Goal: Task Accomplishment & Management: Manage account settings

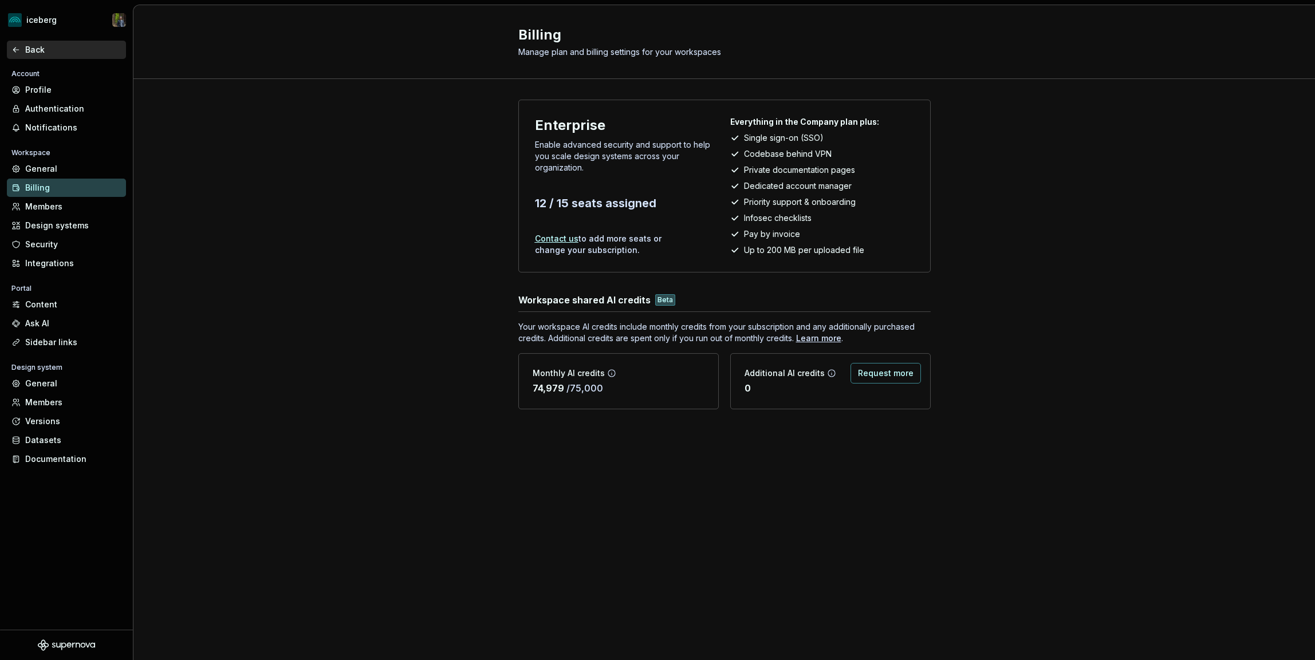
click at [36, 49] on div "Back" at bounding box center [73, 49] width 96 height 11
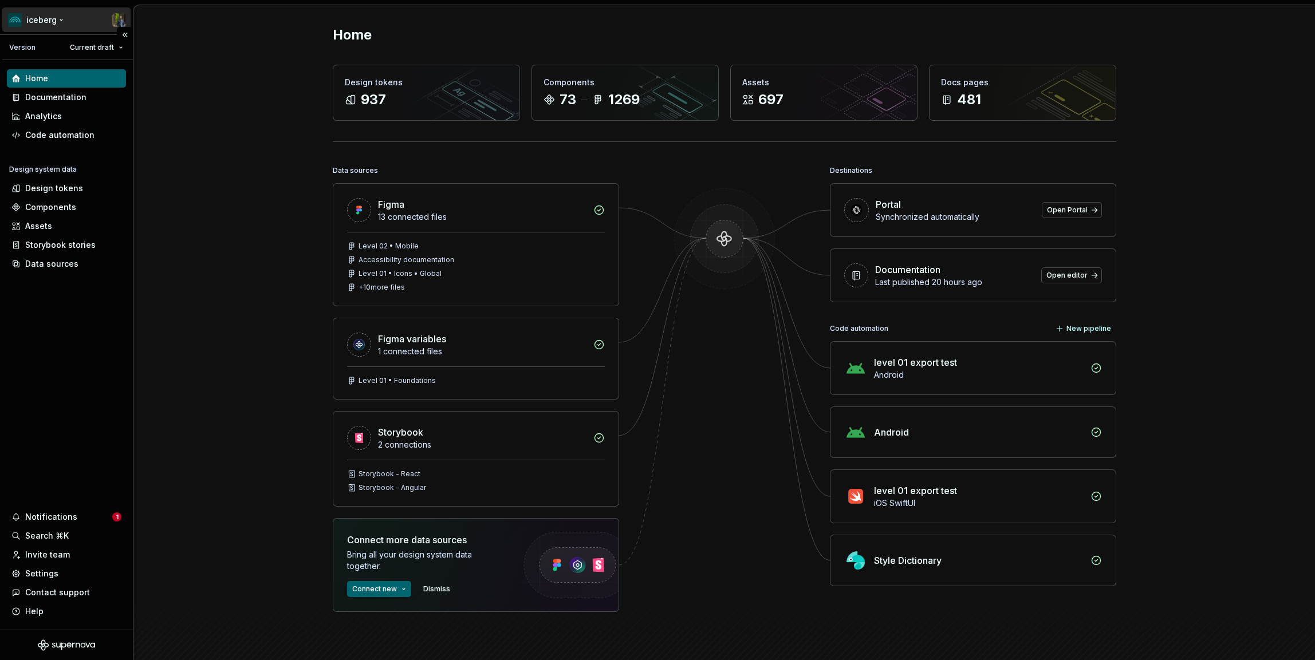
click at [69, 17] on html "iceberg Version Current draft Home Documentation Analytics Code automation Desi…" at bounding box center [657, 330] width 1315 height 660
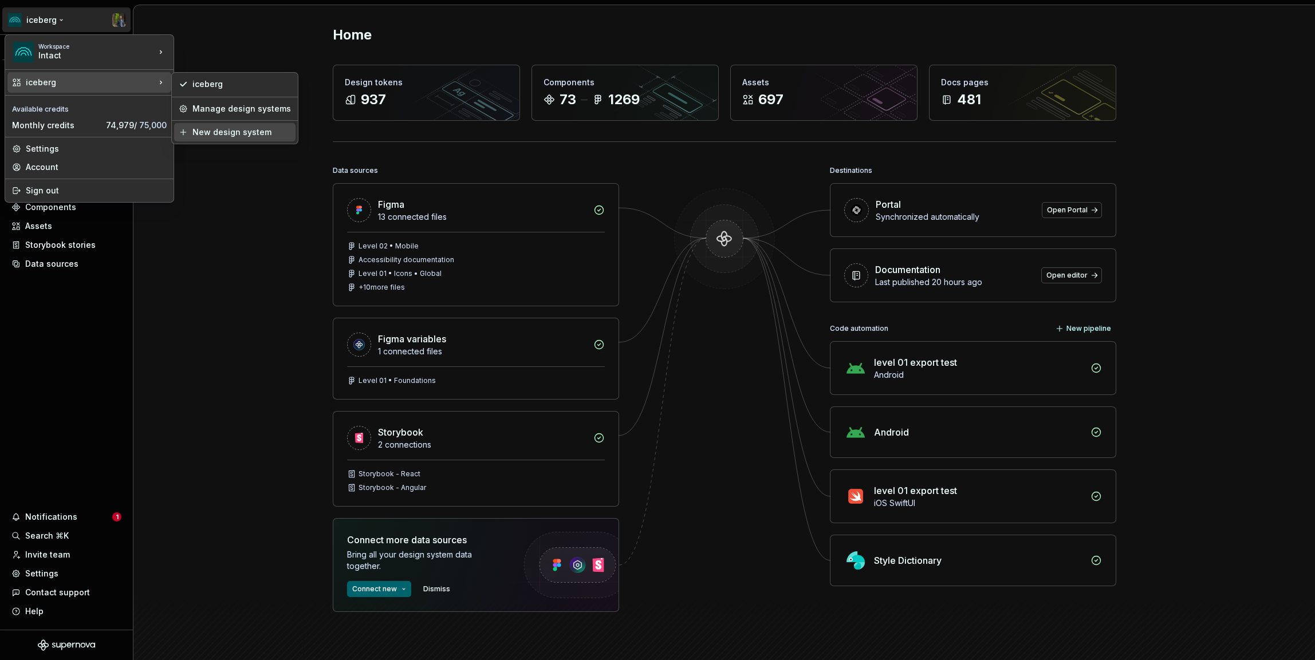
click at [230, 131] on div "New design system" at bounding box center [241, 132] width 98 height 11
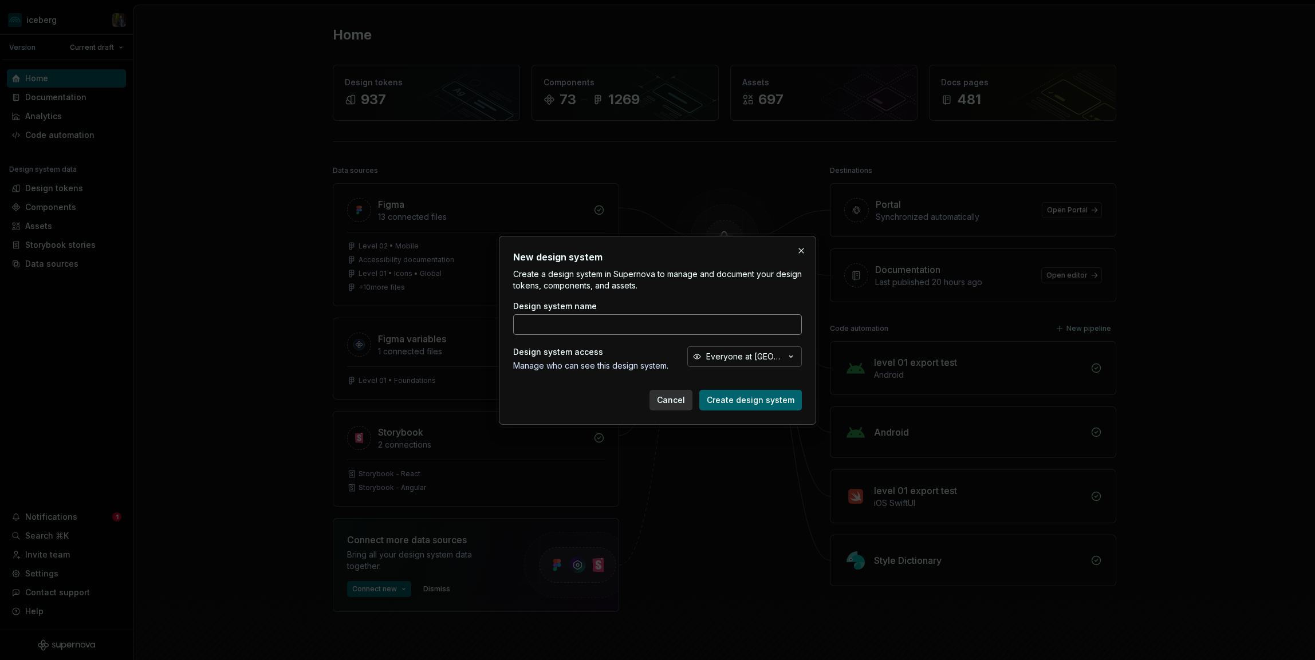
click at [633, 321] on input "Design system name" at bounding box center [657, 324] width 289 height 21
type input "Analytics"
click at [721, 361] on div "Everyone at [GEOGRAPHIC_DATA]" at bounding box center [745, 356] width 79 height 11
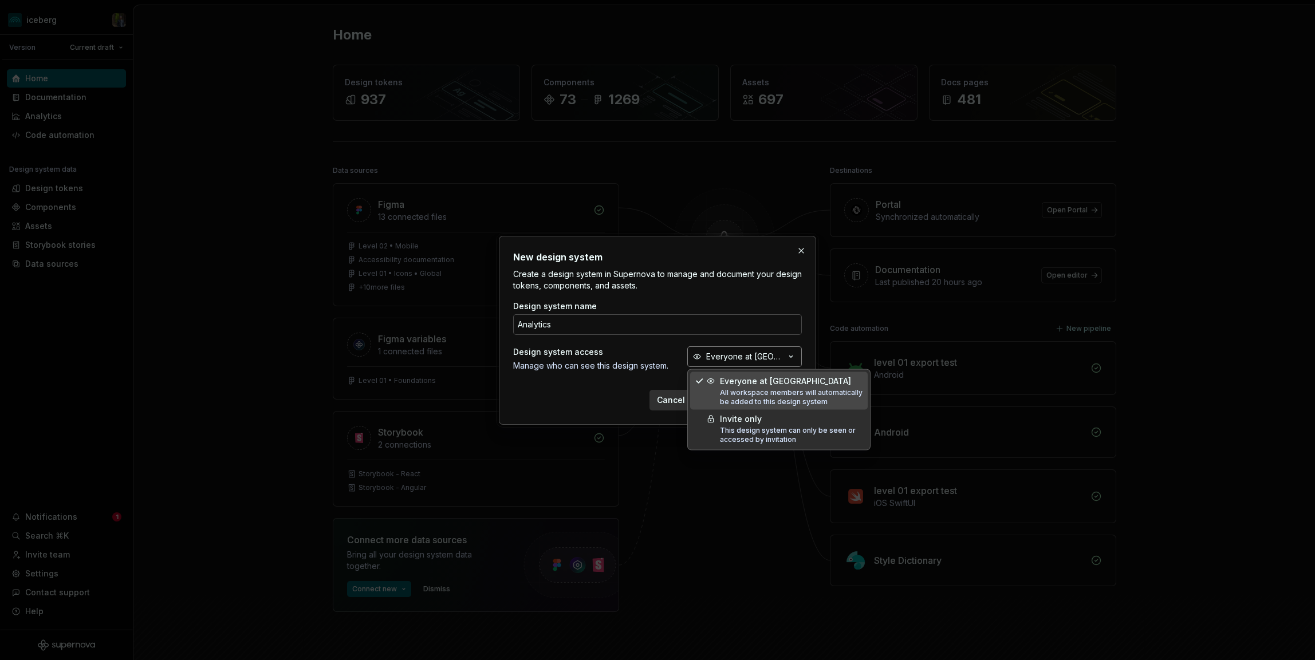
click at [731, 354] on div "Everyone at [GEOGRAPHIC_DATA]" at bounding box center [745, 356] width 79 height 11
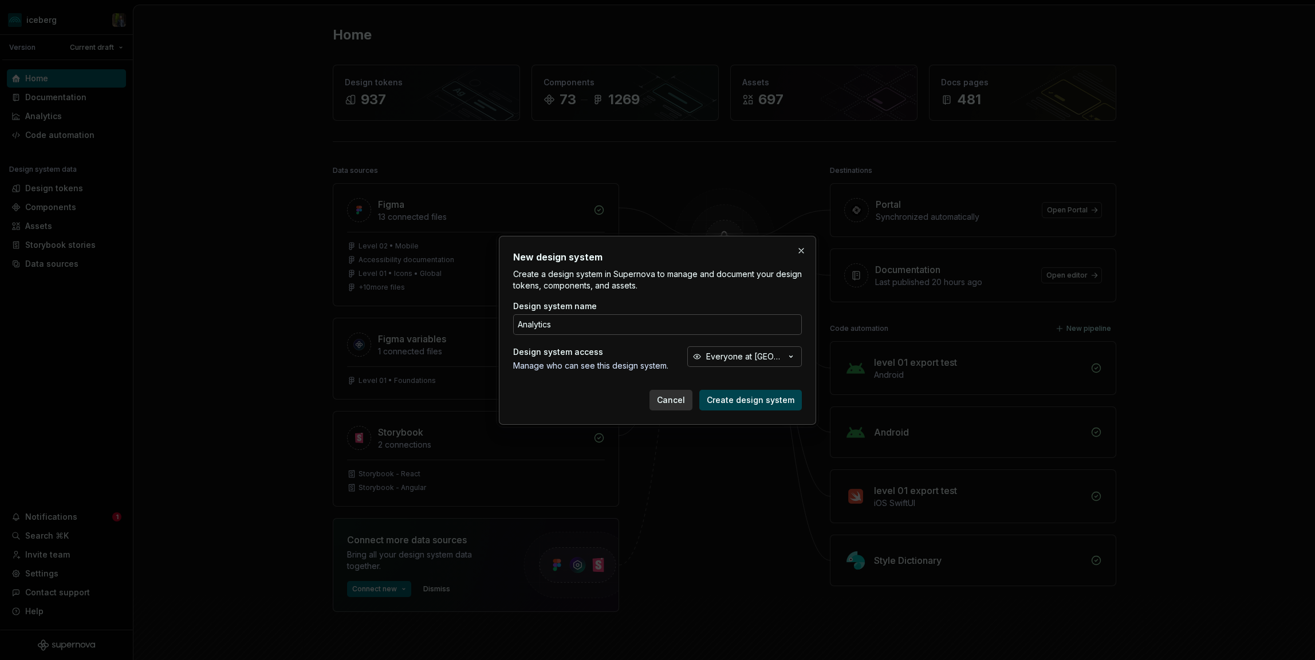
click at [742, 399] on span "Create design system" at bounding box center [751, 400] width 88 height 11
click at [727, 242] on div "New design system Create a design system in Supernova to manage and document yo…" at bounding box center [657, 330] width 317 height 189
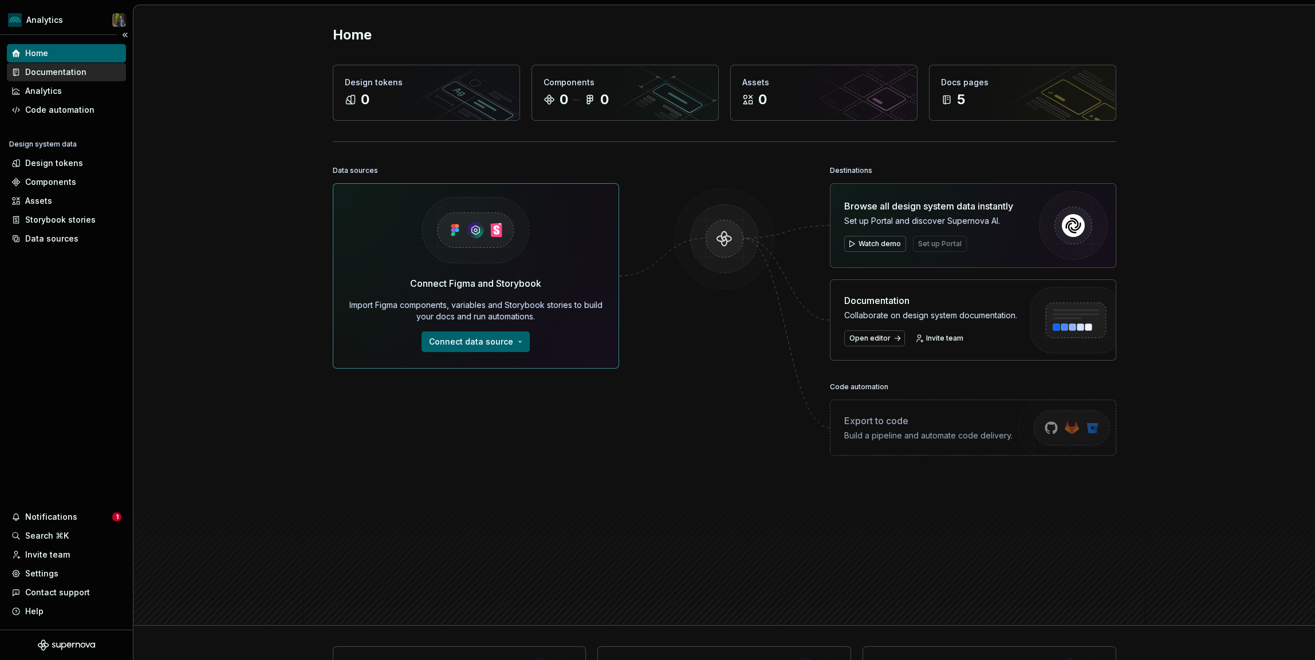
click at [59, 68] on div "Documentation" at bounding box center [55, 71] width 61 height 11
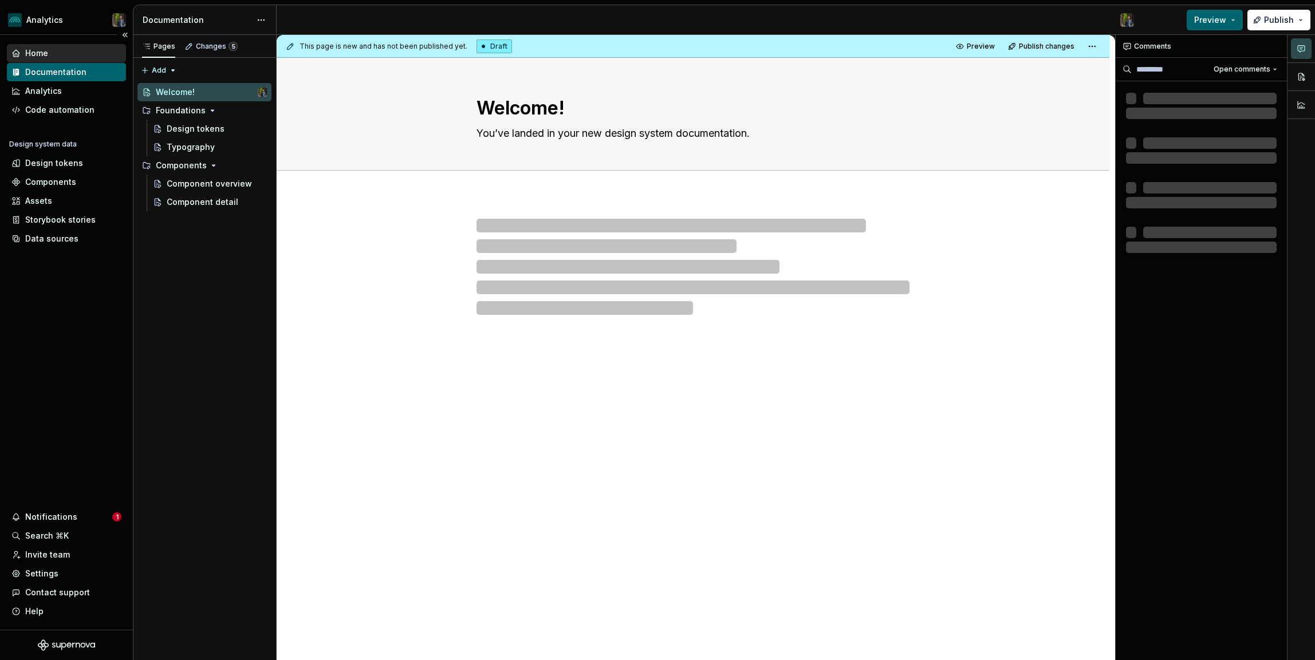
click at [52, 52] on div "Home" at bounding box center [66, 53] width 110 height 11
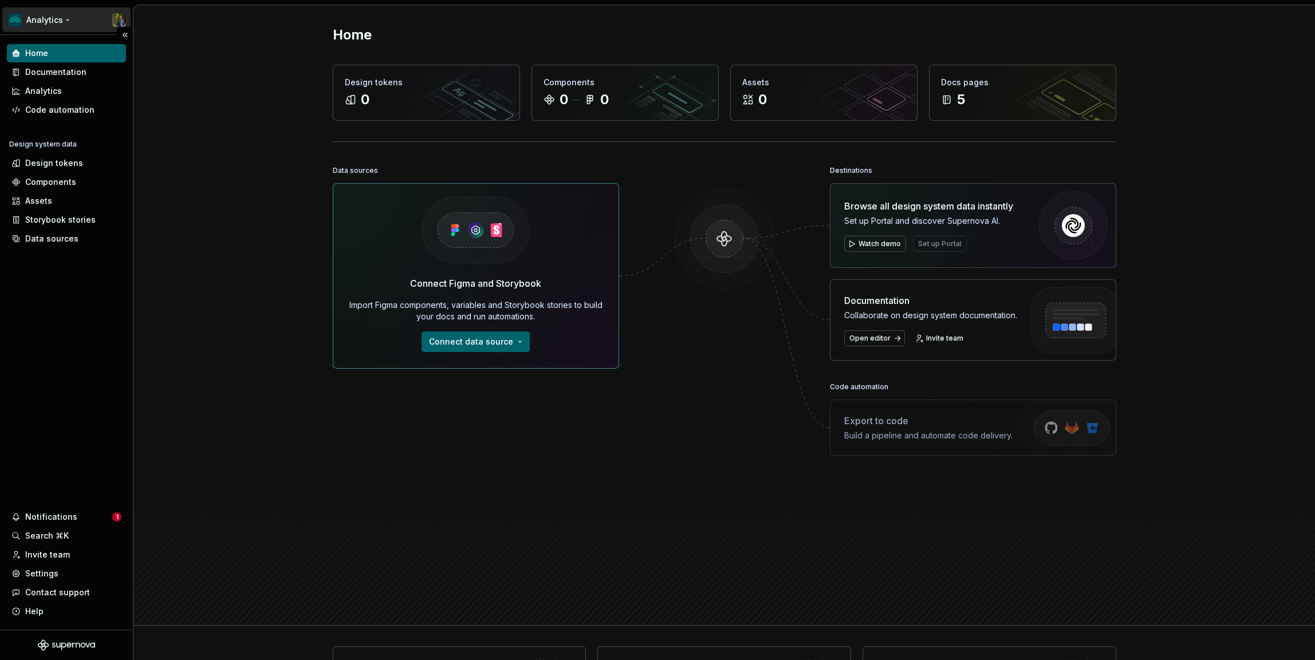
click at [46, 17] on html "Analytics Home Documentation Analytics Code automation Design system data Desig…" at bounding box center [657, 330] width 1315 height 660
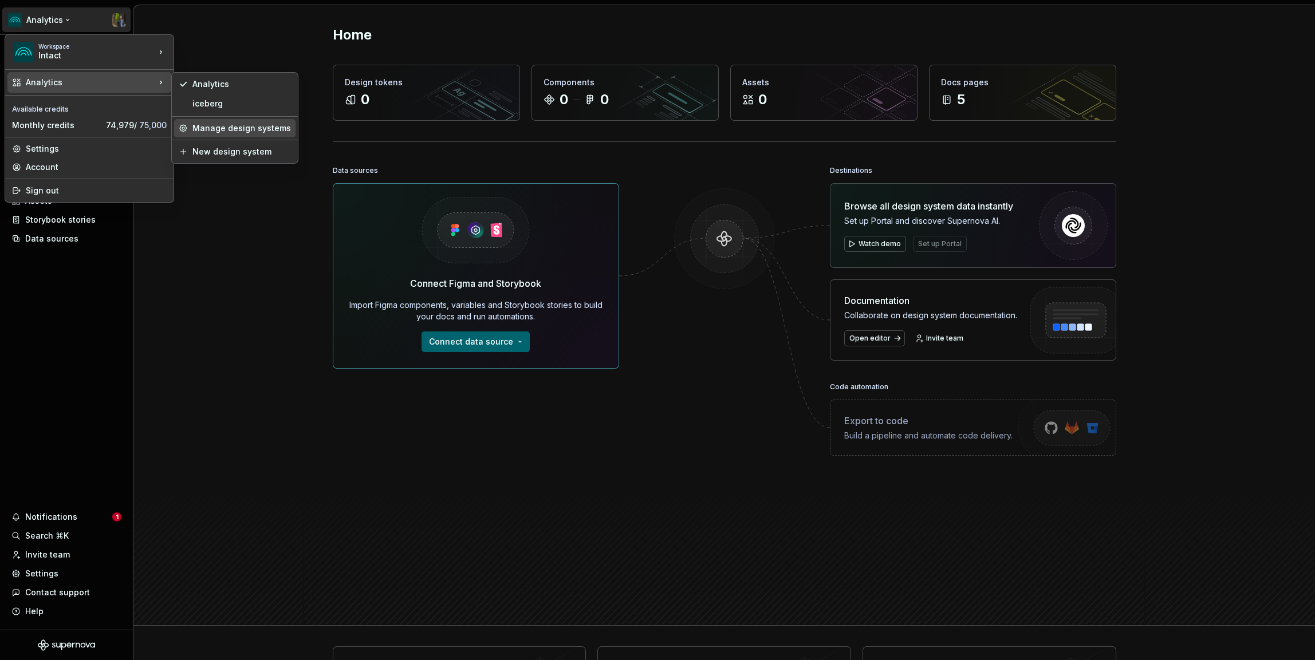
click at [224, 127] on div "Manage design systems" at bounding box center [241, 128] width 98 height 11
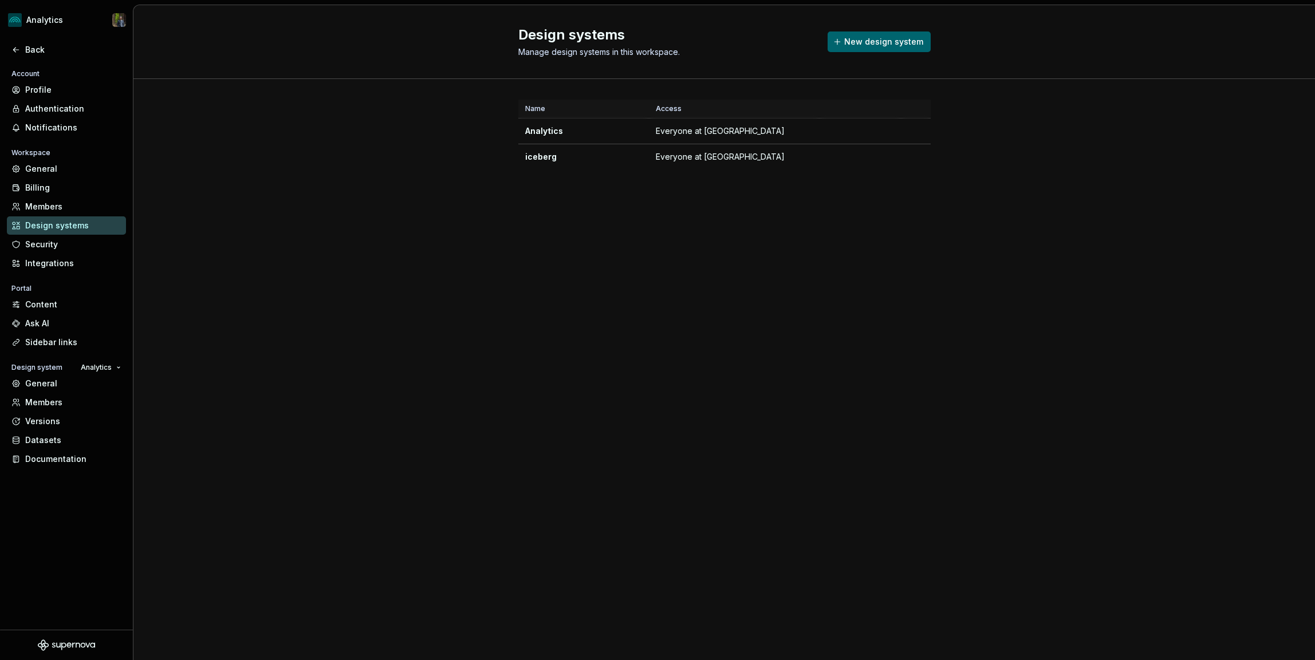
click at [569, 487] on div "Design systems Manage design systems in this workspace. New design system Name …" at bounding box center [723, 332] width 1181 height 655
click at [29, 19] on html "Analytics Back Account Profile Authentication Notifications Workspace General B…" at bounding box center [657, 330] width 1315 height 660
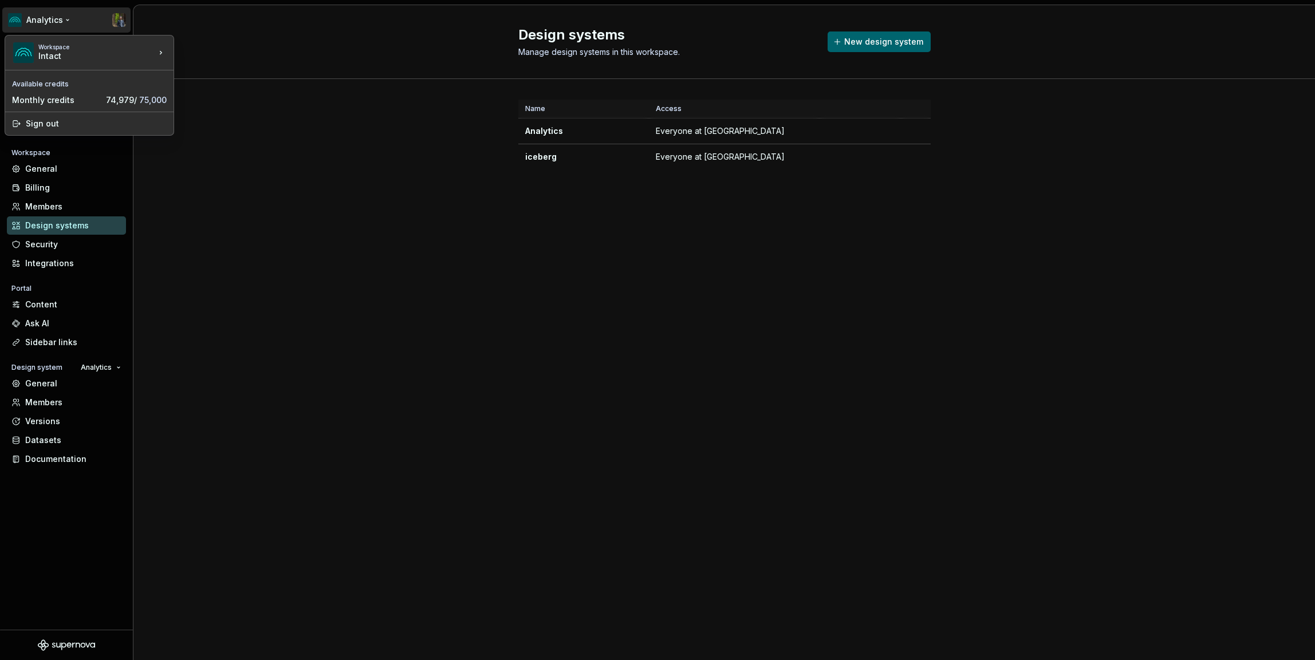
click at [249, 190] on html "Analytics Back Account Profile Authentication Notifications Workspace General B…" at bounding box center [657, 330] width 1315 height 660
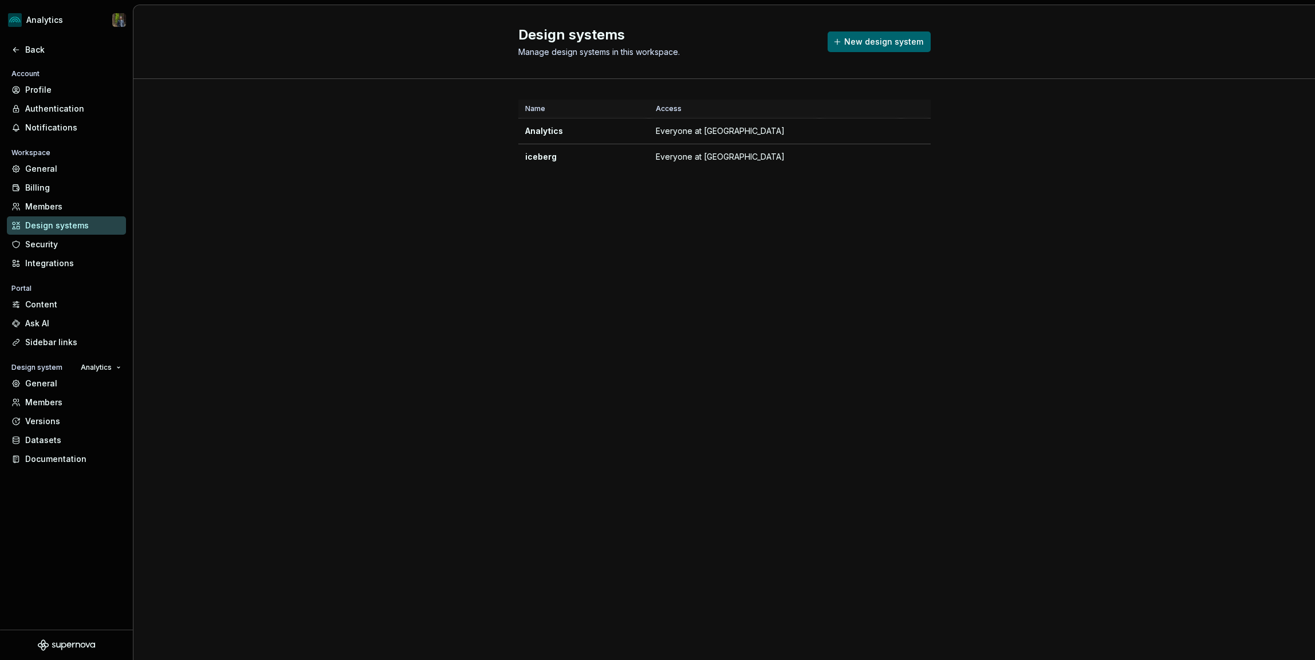
click at [320, 207] on div "Name Access Analytics Everyone at Intact iceberg Everyone at [GEOGRAPHIC_DATA]" at bounding box center [723, 146] width 1181 height 134
click at [36, 44] on div "Back" at bounding box center [73, 49] width 96 height 11
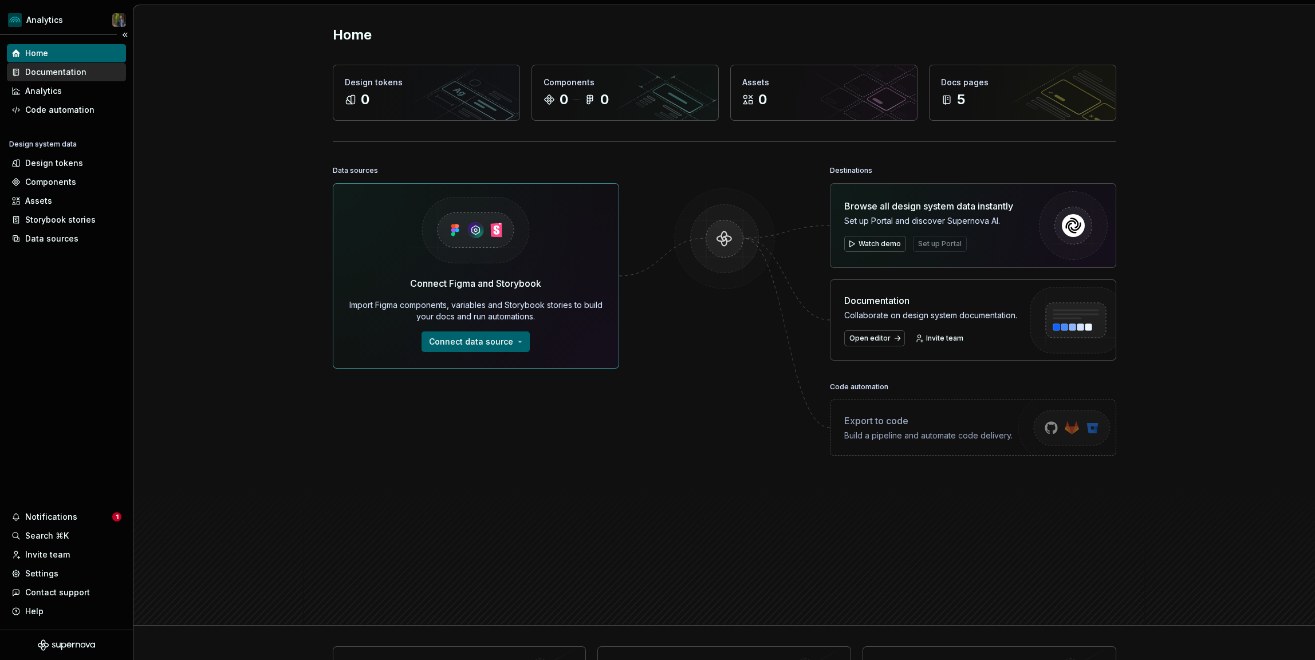
click at [47, 75] on div "Documentation" at bounding box center [55, 71] width 61 height 11
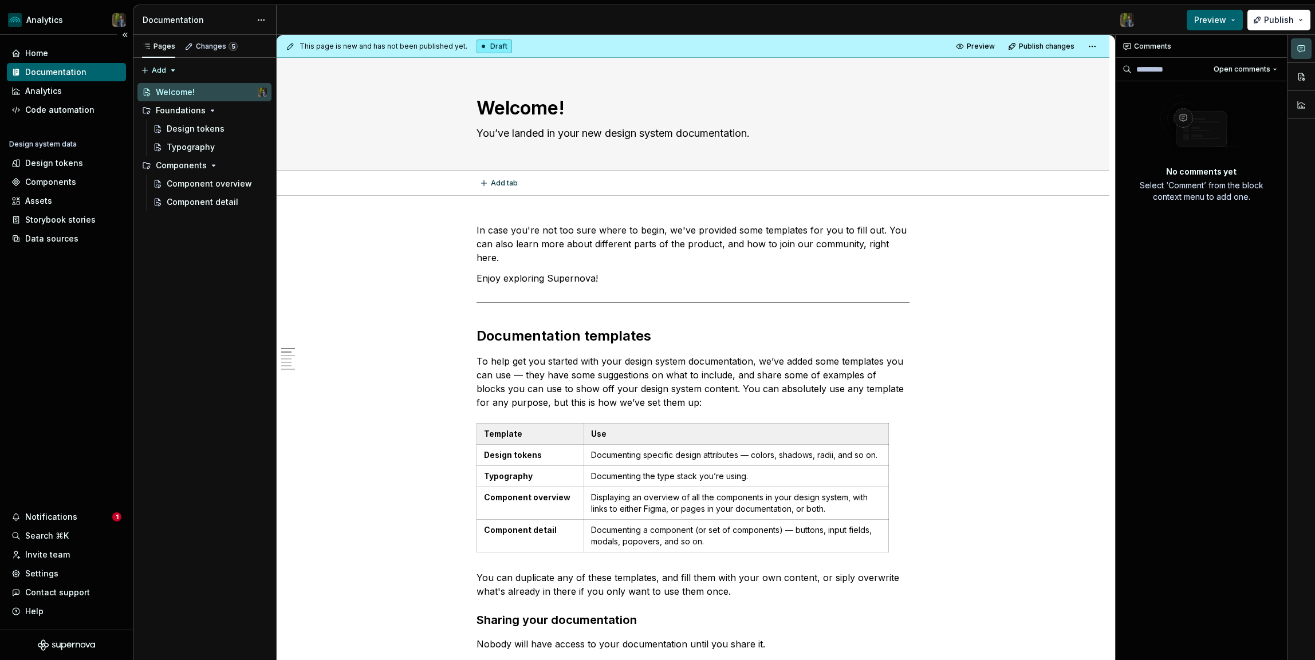
type textarea "*"
click at [656, 227] on p "In case you're not too sure where to begin, we've provided some templates for y…" at bounding box center [692, 243] width 433 height 41
click at [642, 271] on p "Enjoy exploring Supernova!" at bounding box center [692, 278] width 433 height 14
click at [1213, 20] on span "Preview" at bounding box center [1210, 19] width 32 height 11
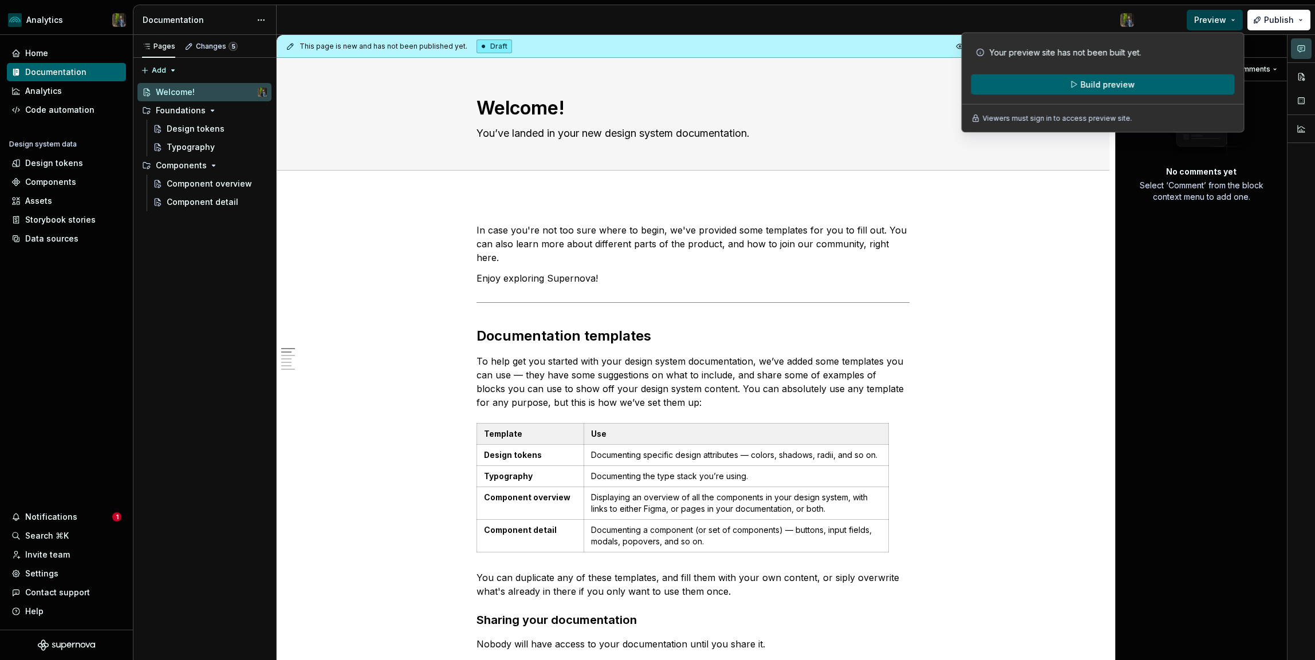
click at [1215, 13] on button "Preview" at bounding box center [1214, 20] width 56 height 21
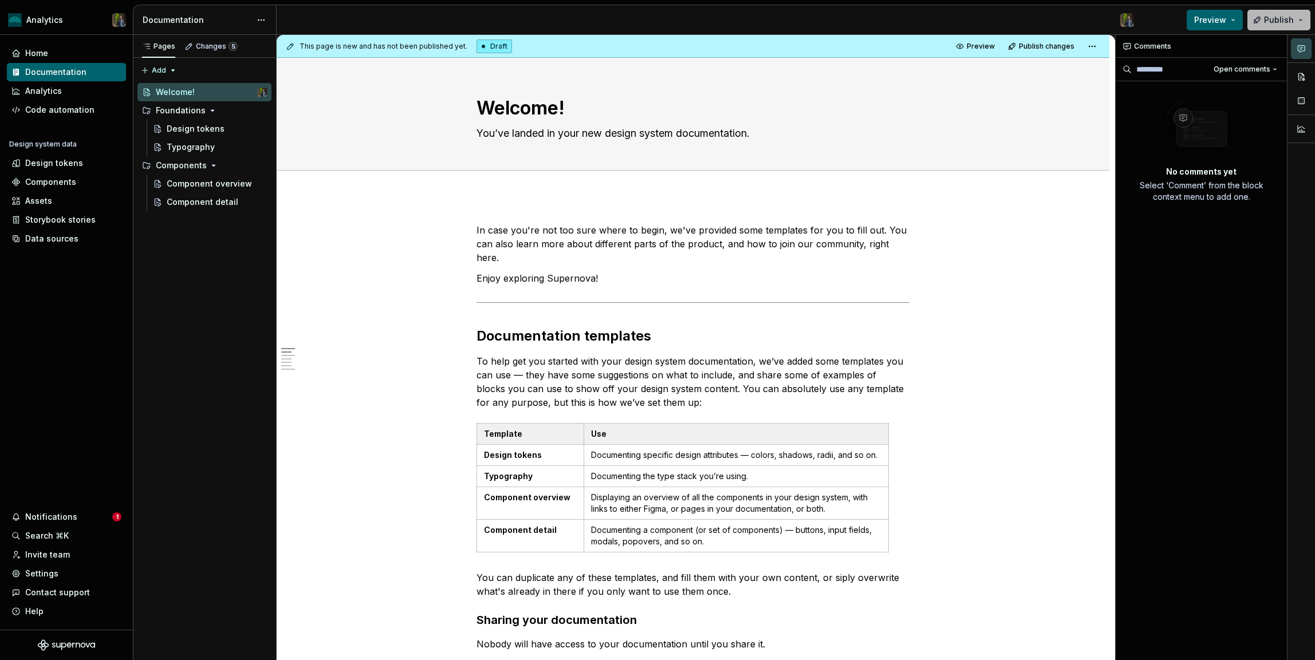
click at [1287, 11] on button "Publish" at bounding box center [1278, 20] width 63 height 21
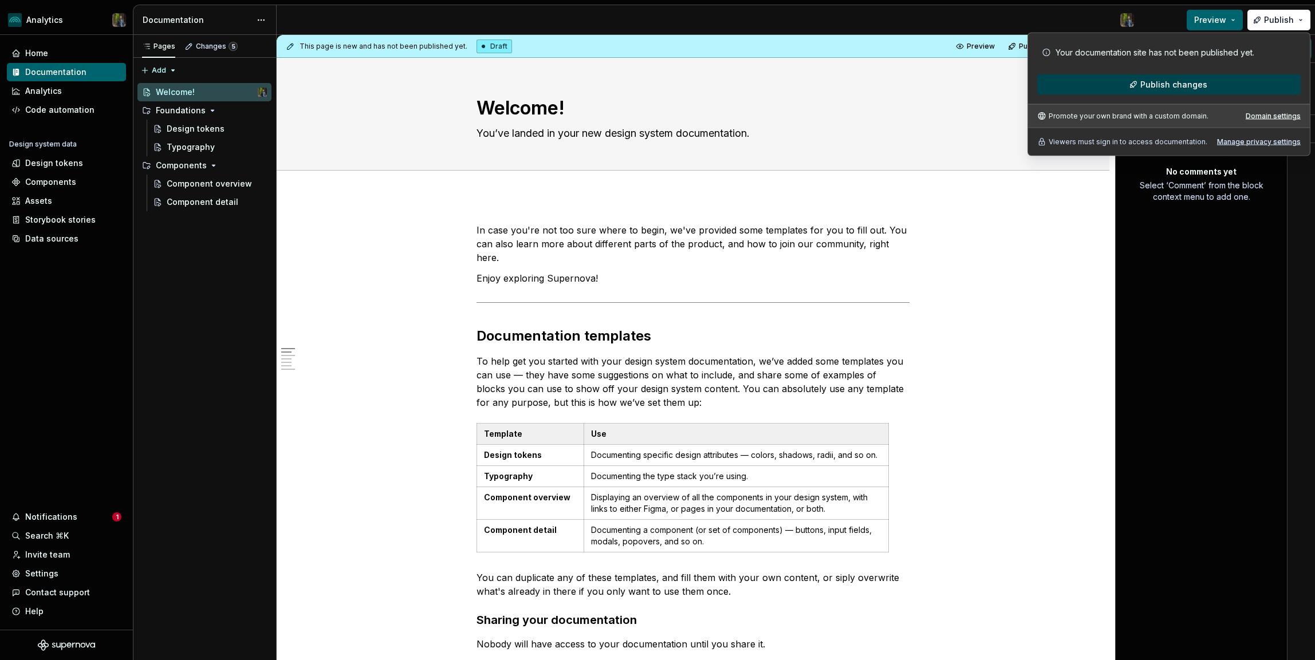
click at [1167, 87] on span "Publish changes" at bounding box center [1173, 84] width 67 height 11
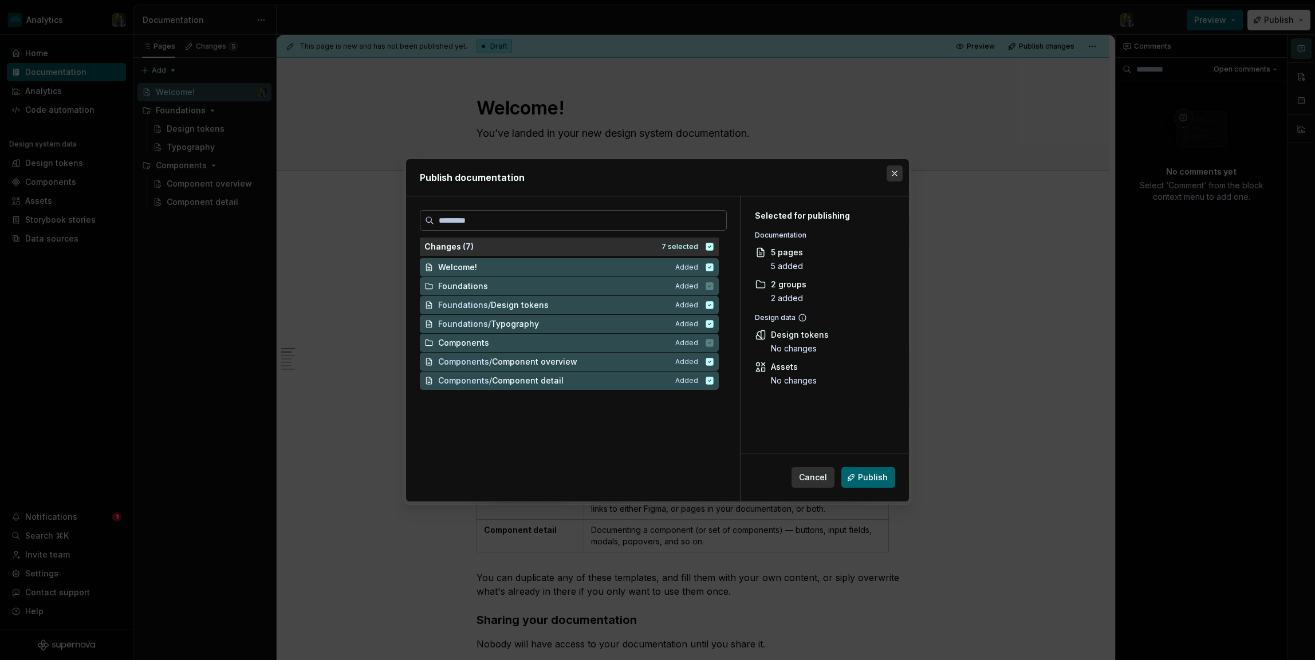
click at [895, 175] on button "button" at bounding box center [894, 173] width 16 height 16
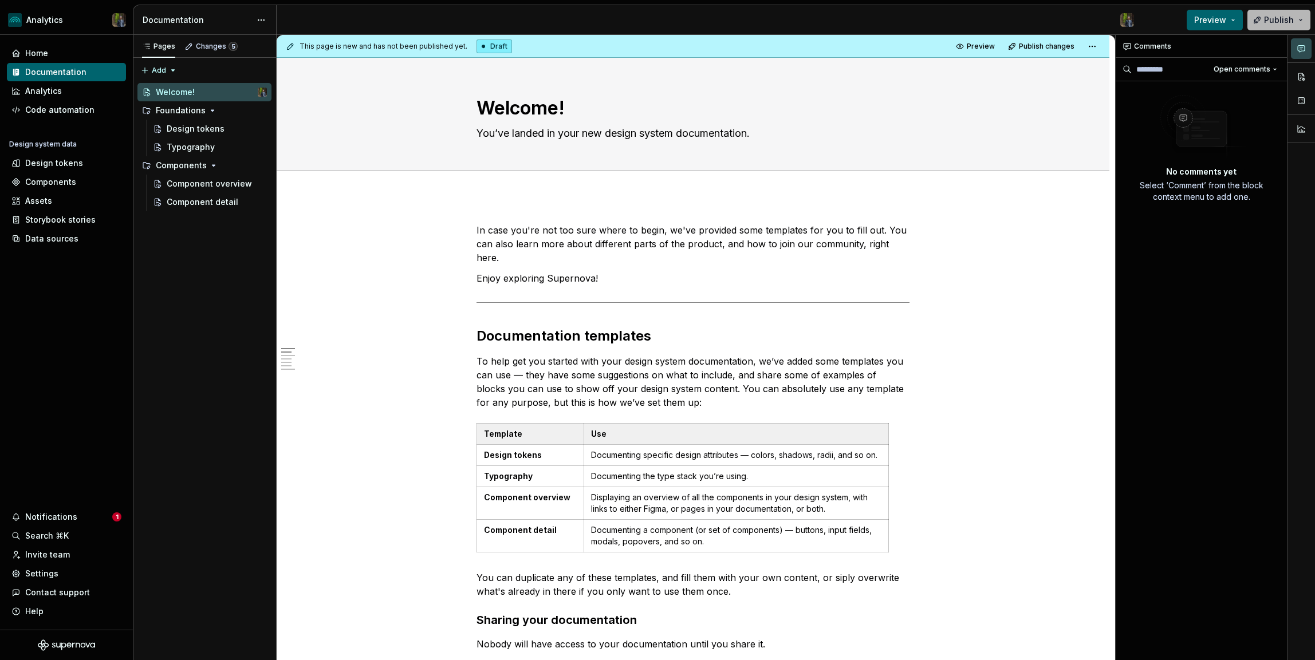
click at [1269, 13] on button "Publish" at bounding box center [1278, 20] width 63 height 21
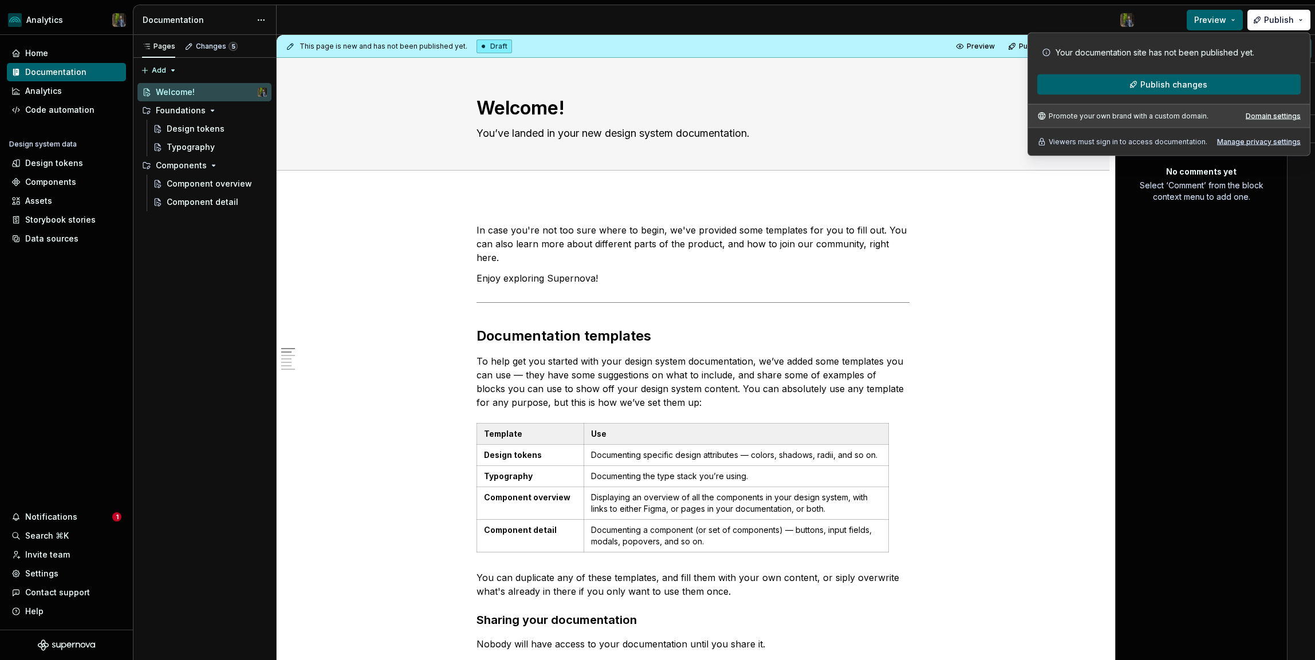
click at [1275, 111] on div "Promote your own brand with a custom domain. Domain settings" at bounding box center [1169, 115] width 282 height 23
click at [1272, 120] on div "Promote your own brand with a custom domain. Domain settings" at bounding box center [1169, 115] width 282 height 23
click at [1272, 117] on div "Domain settings" at bounding box center [1272, 116] width 55 height 9
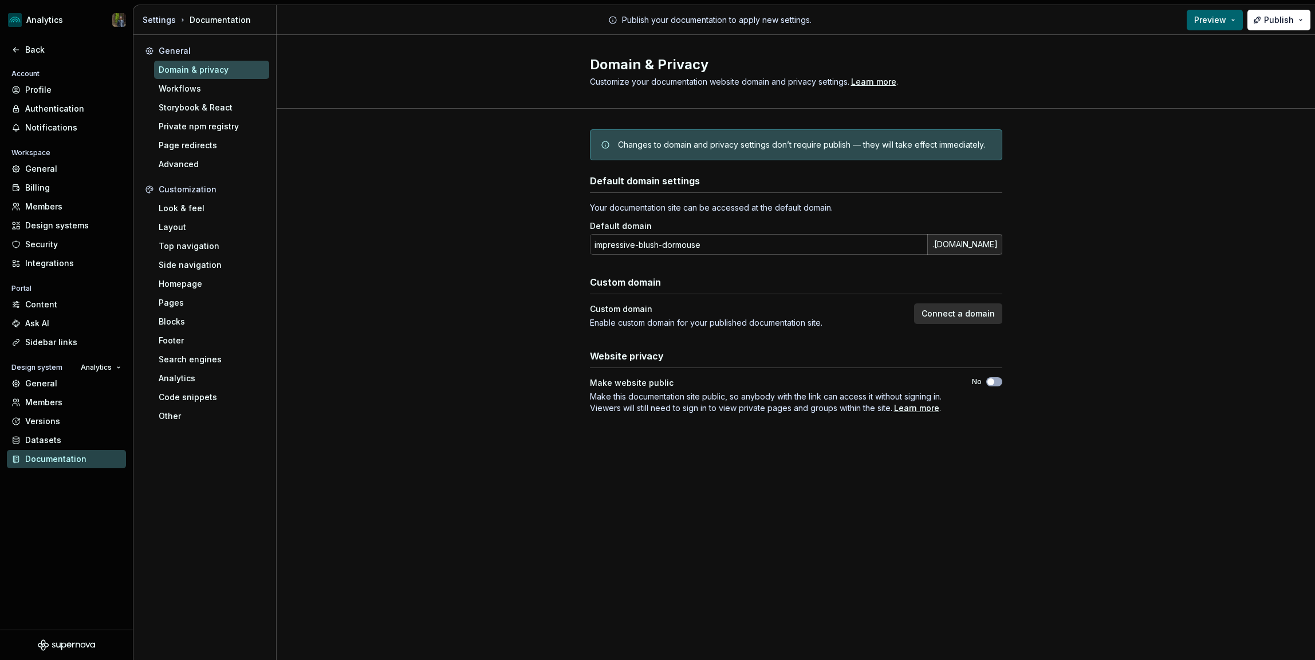
click at [1036, 295] on div "Changes to domain and privacy settings don’t require publish — they will take e…" at bounding box center [796, 283] width 1038 height 349
click at [1040, 320] on div "Changes to domain and privacy settings don’t require publish — they will take e…" at bounding box center [796, 283] width 1038 height 349
click at [526, 204] on div "Changes to domain and privacy settings don’t require publish — they will take e…" at bounding box center [796, 283] width 1038 height 349
click at [30, 46] on div "Back" at bounding box center [73, 49] width 96 height 11
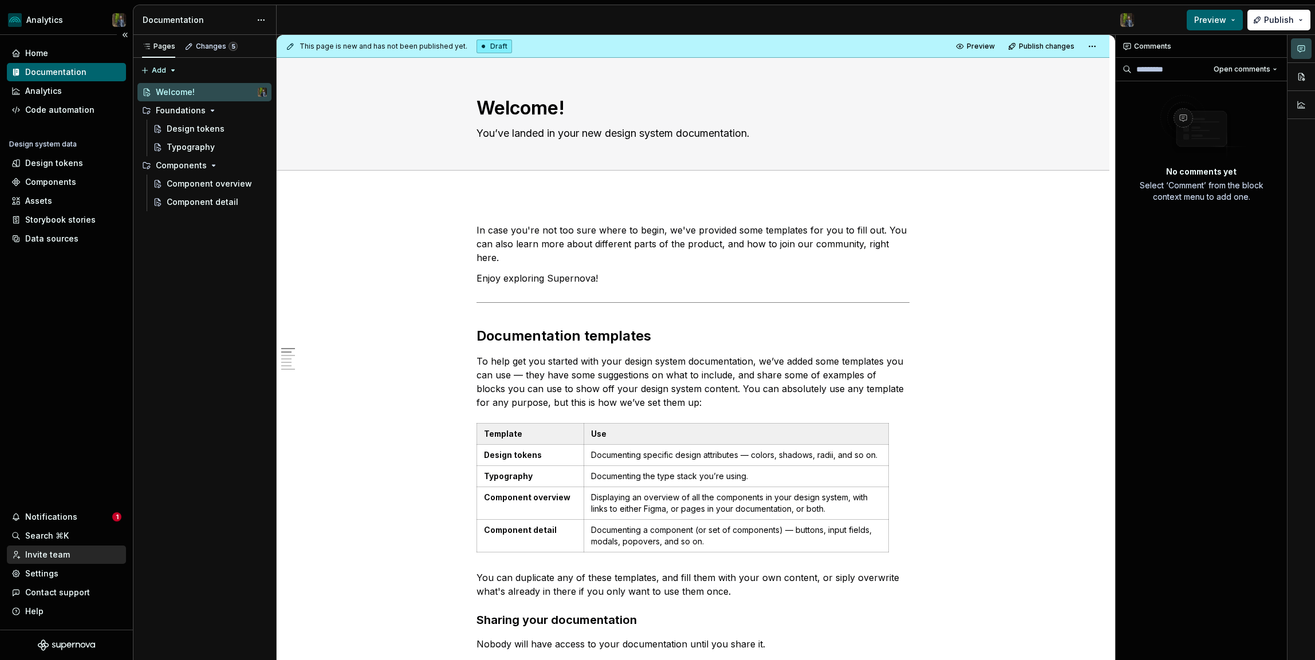
click at [65, 559] on div "Invite team" at bounding box center [47, 554] width 45 height 11
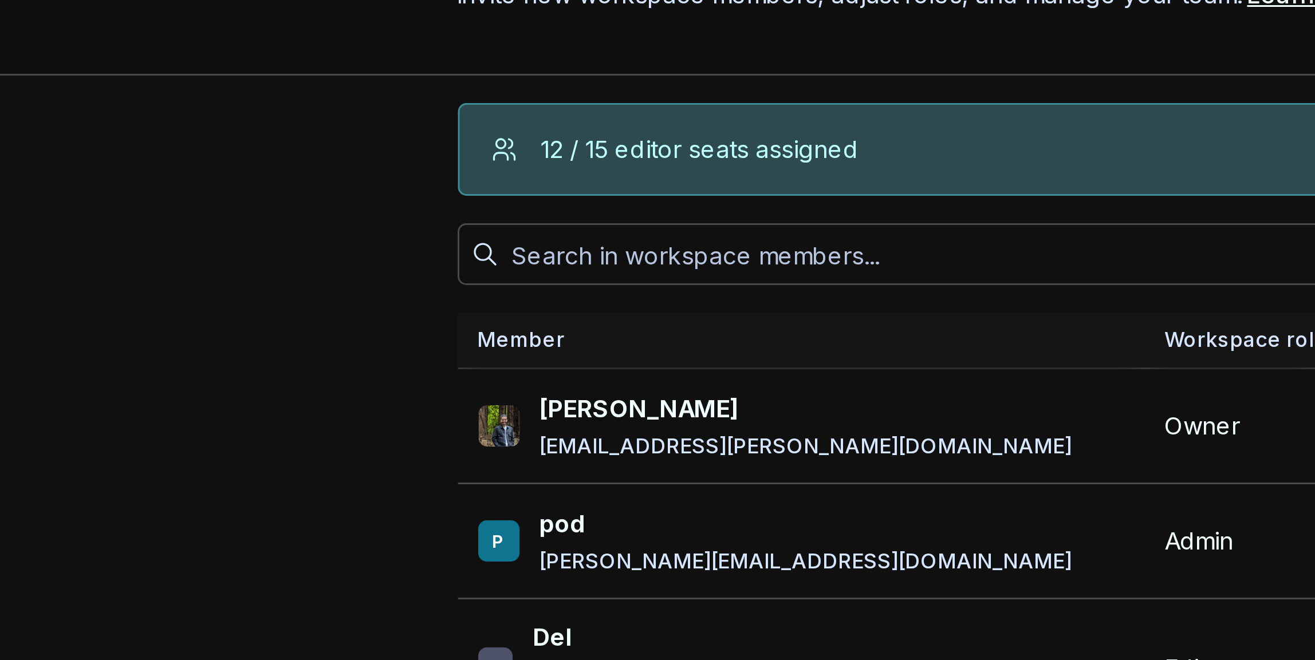
click at [569, 88] on div "12 / 15 editor seats assigned" at bounding box center [724, 103] width 412 height 31
click at [578, 94] on div "12 / 15 editor seats assigned" at bounding box center [724, 103] width 412 height 31
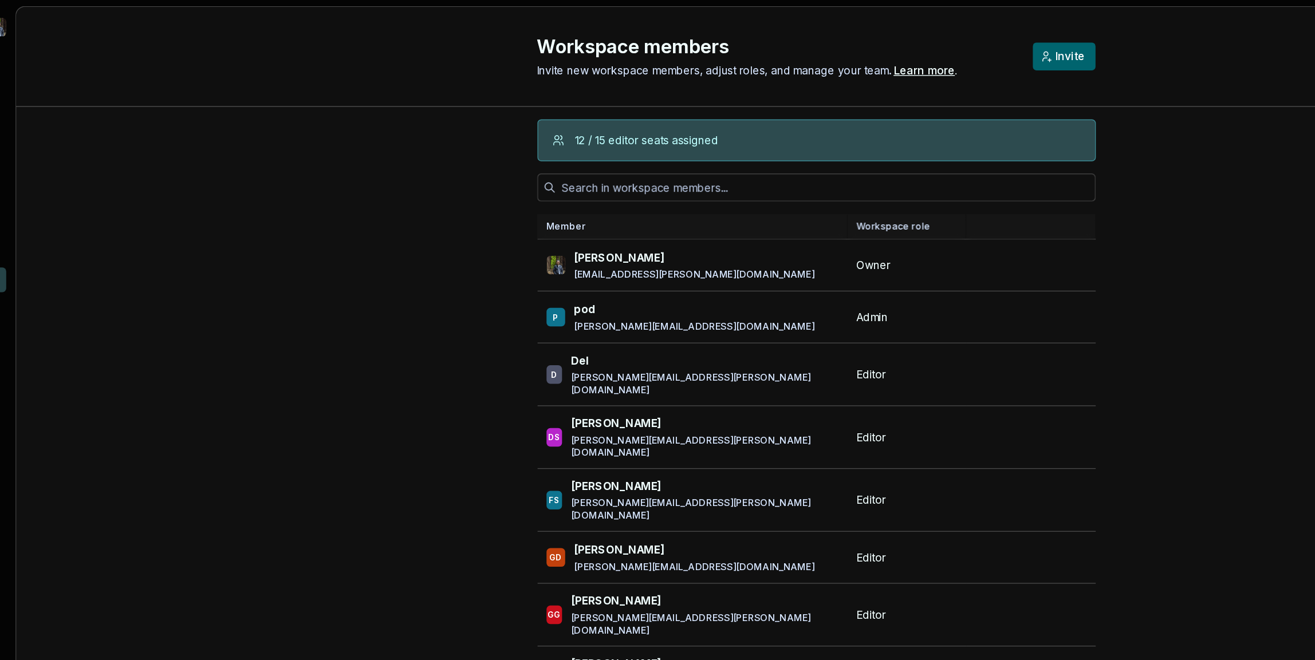
click at [424, 202] on div "12 / 15 editor seats assigned Member Workspace role [PERSON_NAME] [PERSON_NAME]…" at bounding box center [723, 406] width 1181 height 655
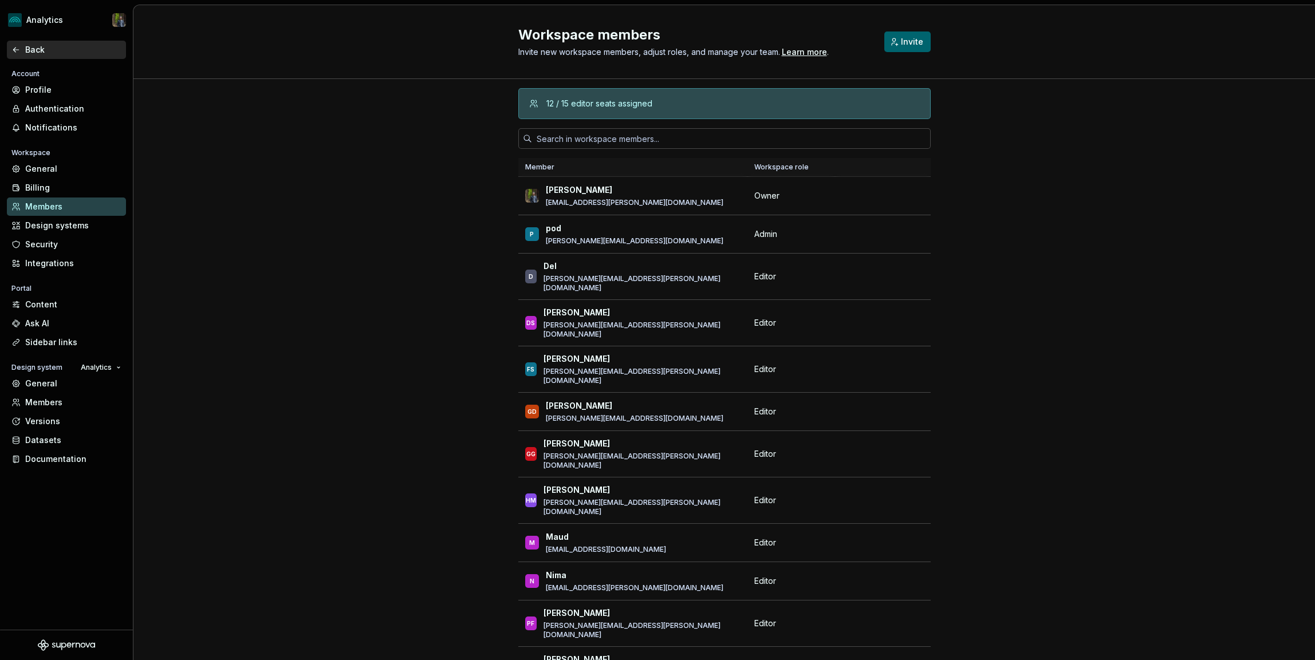
click at [57, 50] on div "Back" at bounding box center [73, 49] width 96 height 11
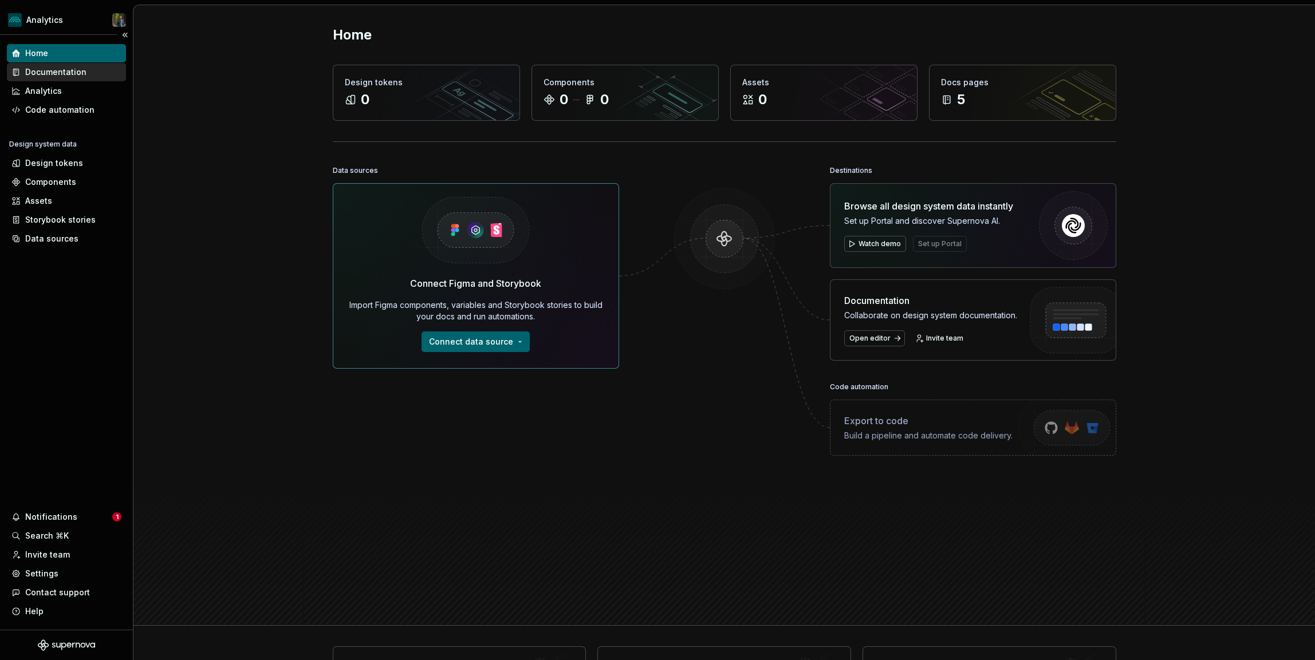
click at [65, 68] on div "Documentation" at bounding box center [55, 71] width 61 height 11
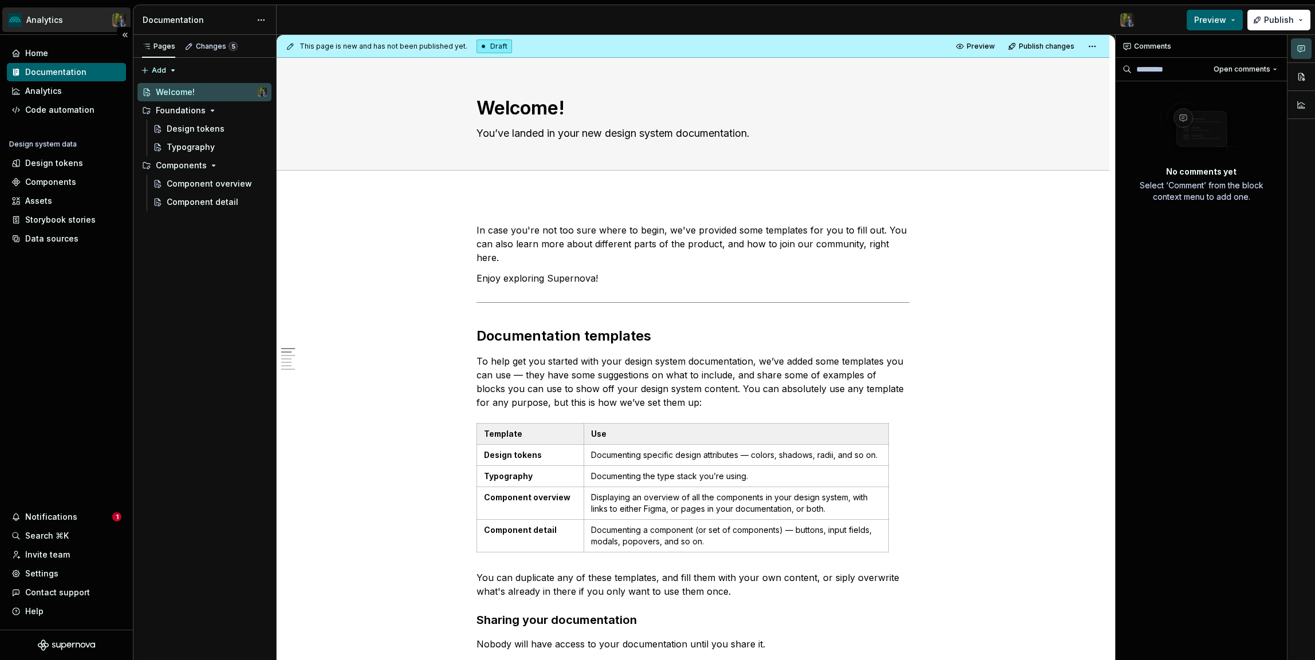
click at [45, 11] on html "Analytics Home Documentation Analytics Code automation Design system data Desig…" at bounding box center [657, 330] width 1315 height 660
click at [378, 246] on html "Analytics Home Documentation Analytics Code automation Design system data Desig…" at bounding box center [657, 330] width 1315 height 660
click at [1261, 19] on button "Publish" at bounding box center [1278, 20] width 63 height 21
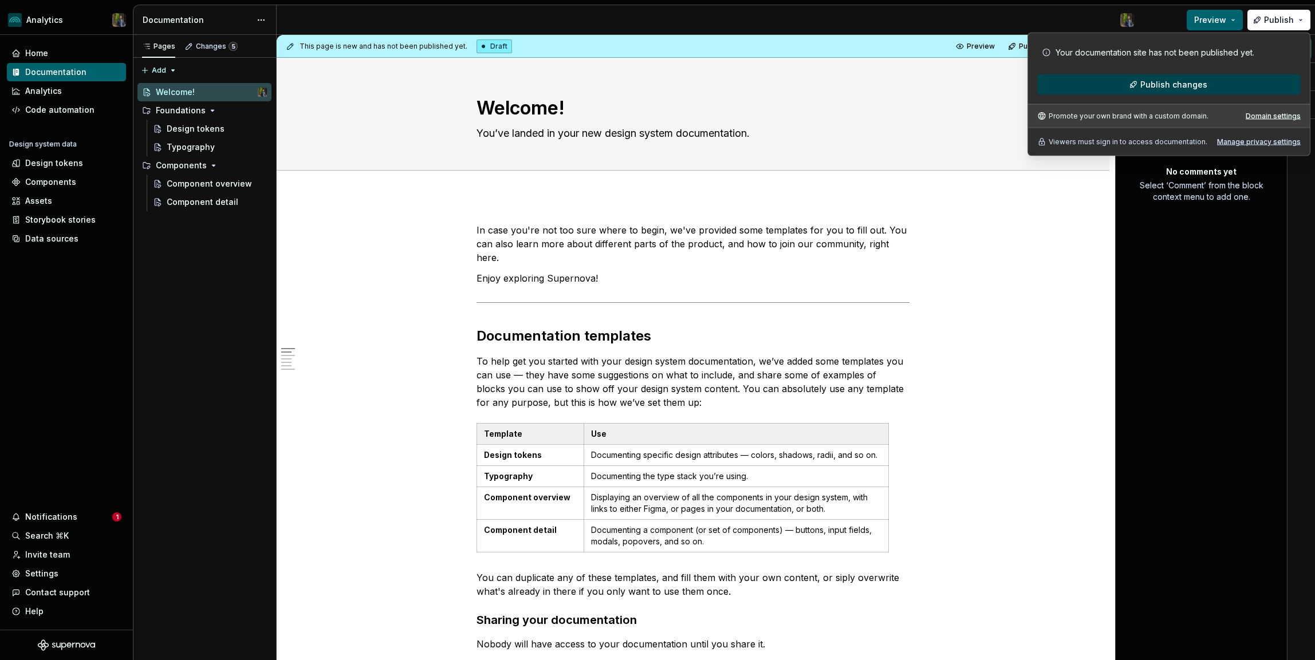
click at [1166, 86] on span "Publish changes" at bounding box center [1173, 84] width 67 height 11
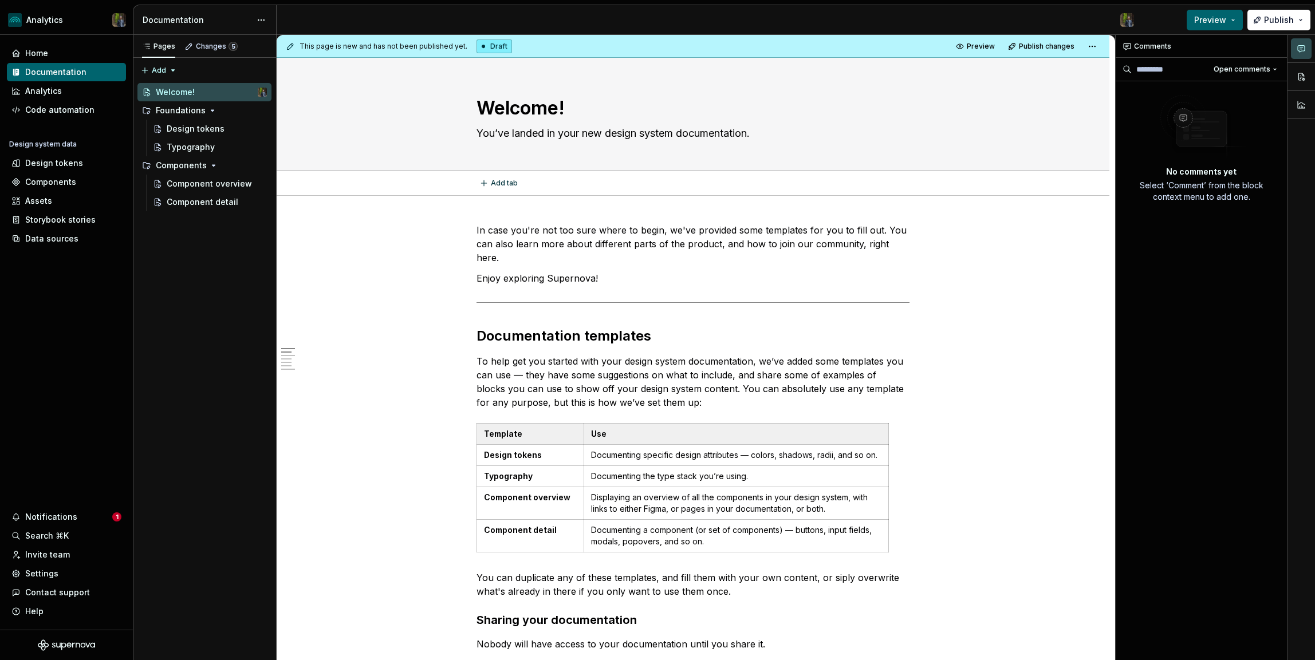
type textarea "*"
click at [1287, 10] on button "Publish" at bounding box center [1278, 20] width 63 height 21
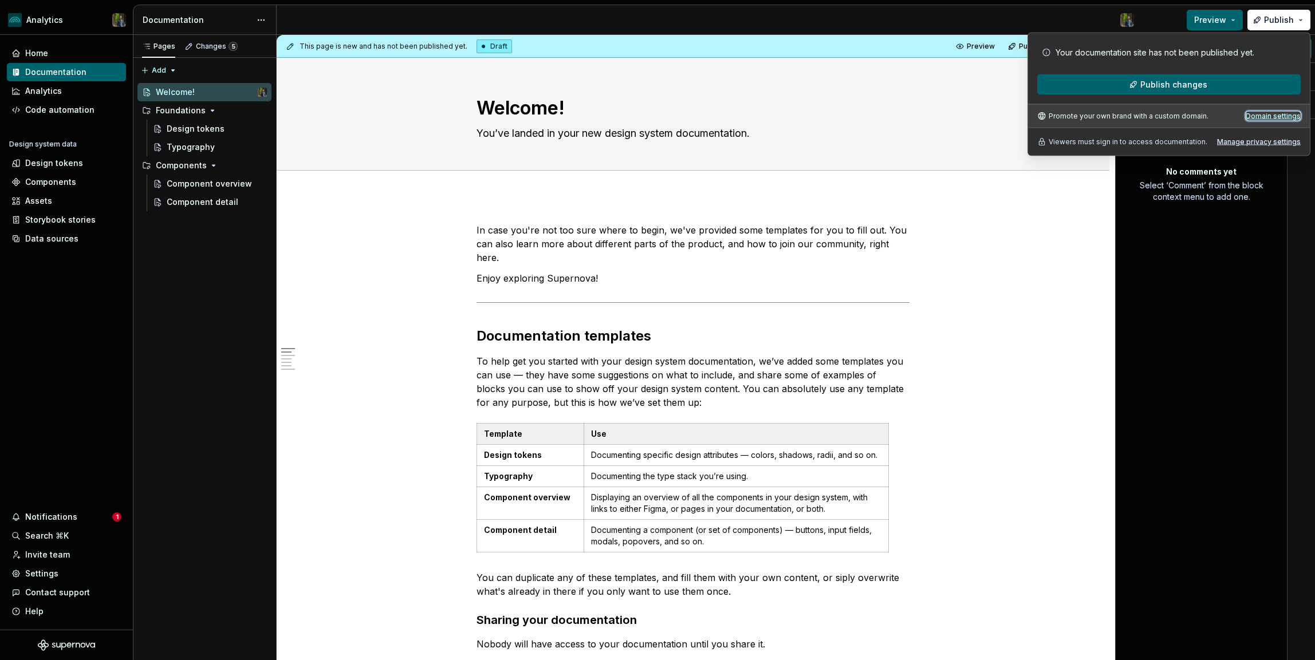
click at [1270, 115] on div "Domain settings" at bounding box center [1272, 116] width 55 height 9
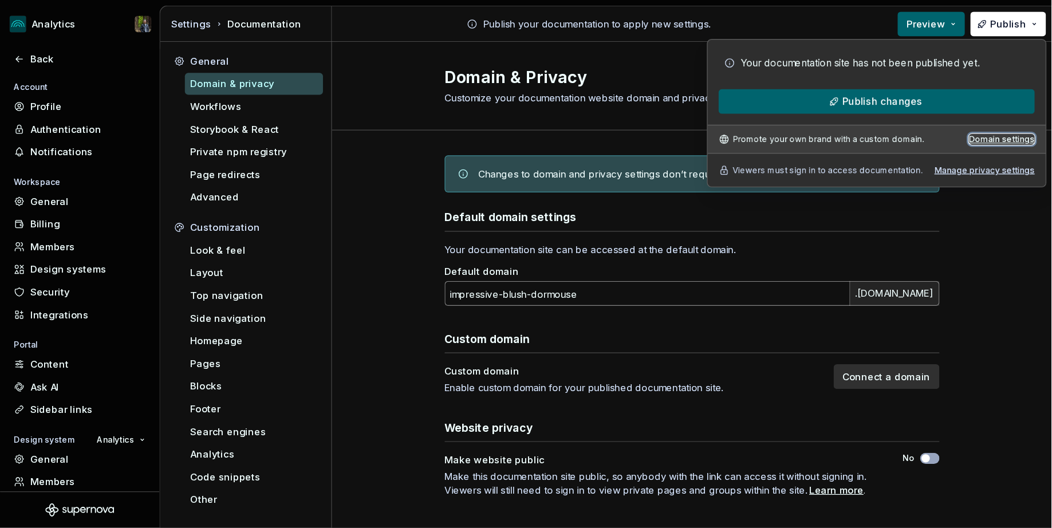
scroll to position [12, 0]
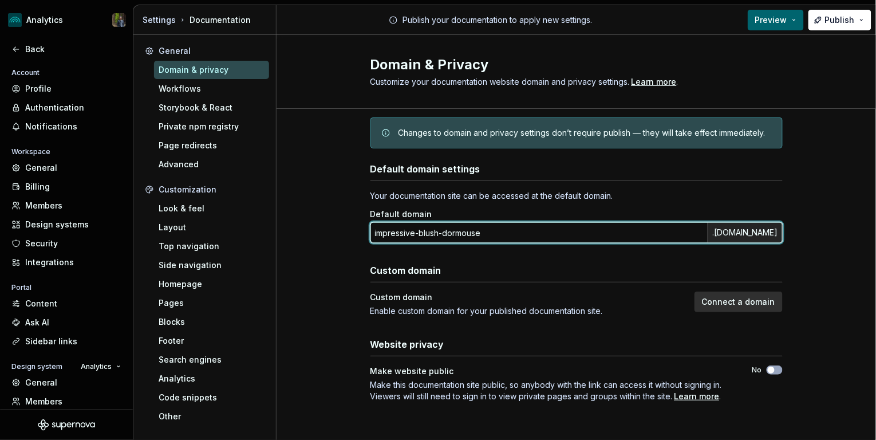
click at [385, 231] on input "impressive-blush-dormouse" at bounding box center [538, 232] width 337 height 21
drag, startPoint x: 385, startPoint y: 231, endPoint x: 496, endPoint y: 240, distance: 110.8
click at [495, 240] on input "impressive-blush-dormouse" at bounding box center [538, 232] width 337 height 21
click at [496, 240] on input "impressive-blush-dormouse" at bounding box center [538, 232] width 337 height 21
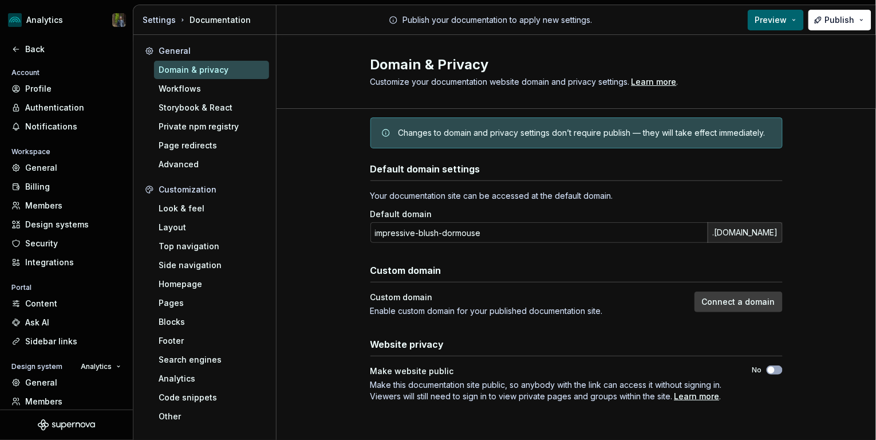
click at [753, 304] on span "Connect a domain" at bounding box center [738, 301] width 73 height 11
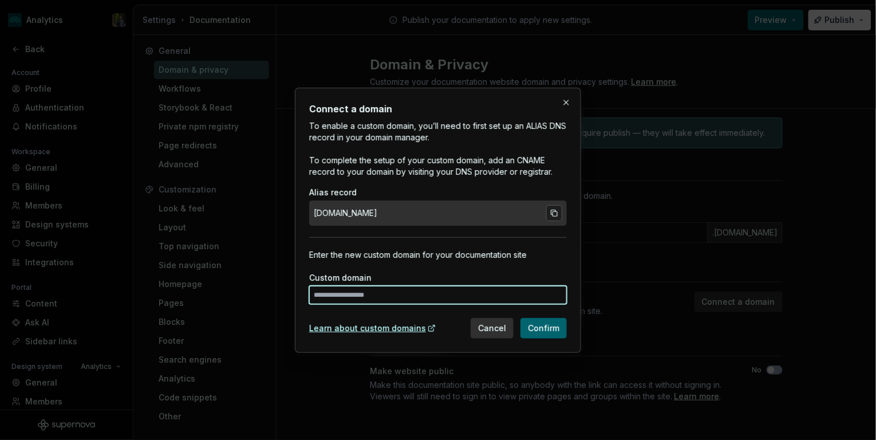
click at [391, 292] on input at bounding box center [438, 295] width 258 height 18
type input "********"
click at [566, 101] on button "button" at bounding box center [566, 102] width 16 height 16
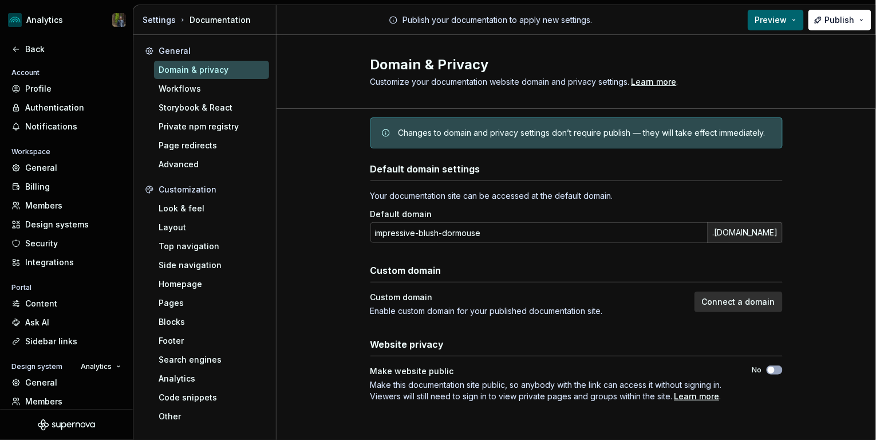
click at [539, 125] on div "Changes to domain and privacy settings don’t require publish — they will take e…" at bounding box center [576, 132] width 412 height 31
click at [535, 133] on div "Changes to domain and privacy settings don’t require publish — they will take e…" at bounding box center [582, 132] width 367 height 11
click at [323, 203] on div "Changes to domain and privacy settings don’t require publish — they will take e…" at bounding box center [577, 271] width 600 height 349
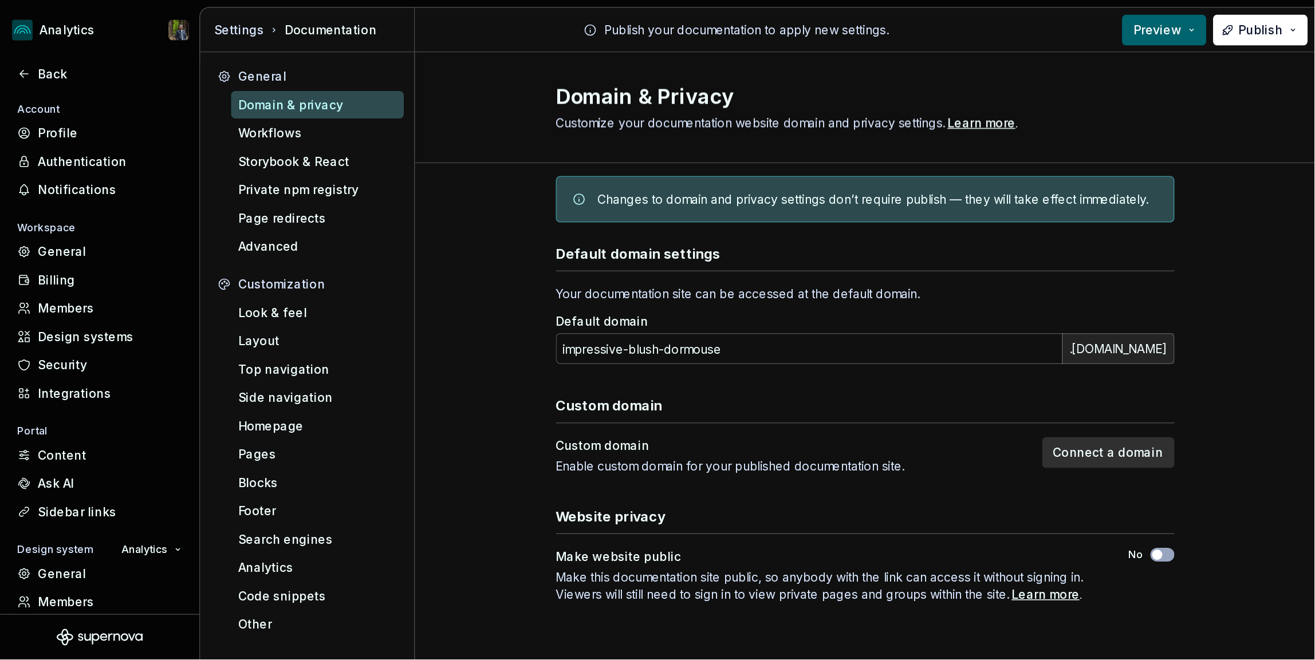
scroll to position [0, 0]
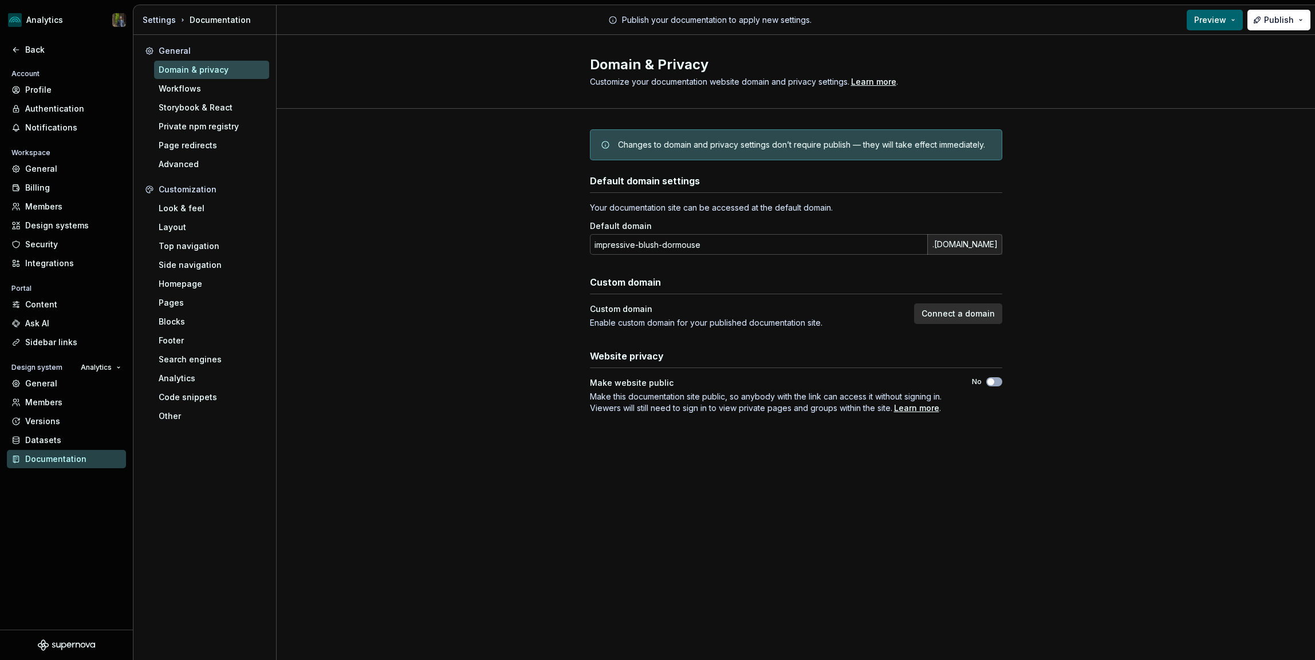
click at [484, 305] on div "Changes to domain and privacy settings don’t require publish — they will take e…" at bounding box center [796, 283] width 1038 height 349
click at [443, 300] on div "Changes to domain and privacy settings don’t require publish — they will take e…" at bounding box center [796, 283] width 1038 height 349
click at [436, 297] on div "Changes to domain and privacy settings don’t require publish — they will take e…" at bounding box center [796, 283] width 1038 height 349
click at [436, 279] on div "Changes to domain and privacy settings don’t require publish — they will take e…" at bounding box center [796, 283] width 1038 height 349
click at [431, 278] on div "Changes to domain and privacy settings don’t require publish — they will take e…" at bounding box center [796, 283] width 1038 height 349
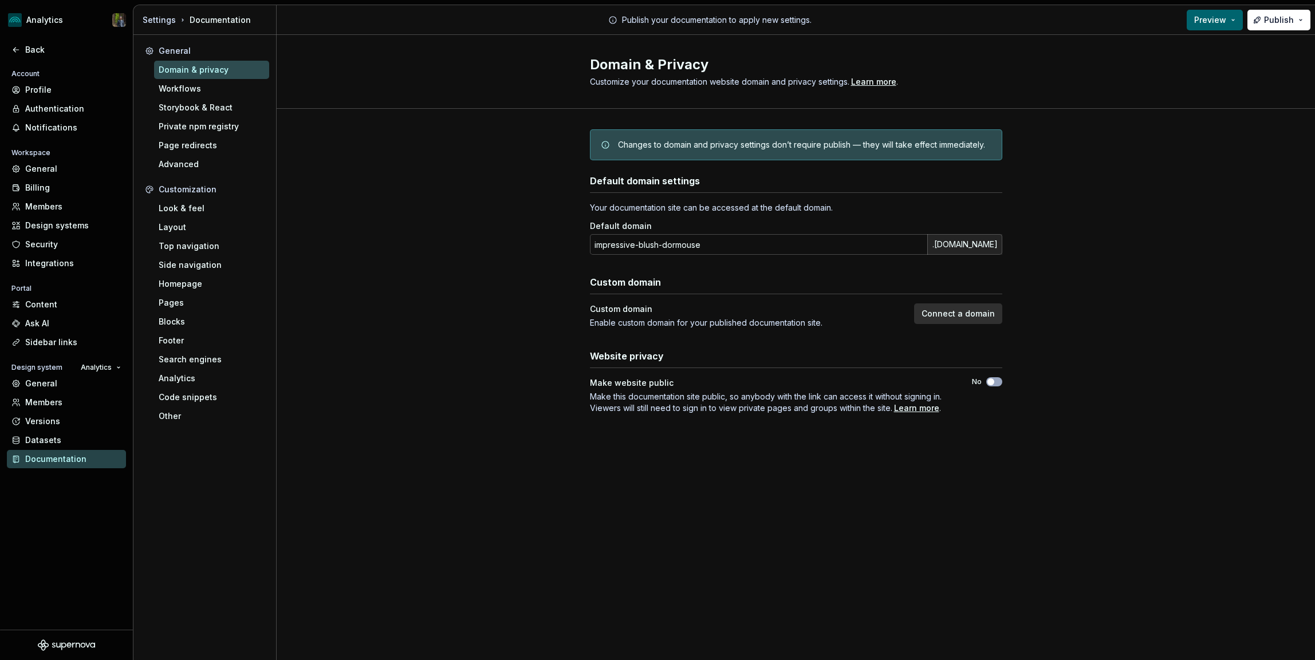
click at [431, 278] on div "Changes to domain and privacy settings don’t require publish — they will take e…" at bounding box center [796, 283] width 1038 height 349
click at [398, 281] on div "Changes to domain and privacy settings don’t require publish — they will take e…" at bounding box center [796, 283] width 1038 height 349
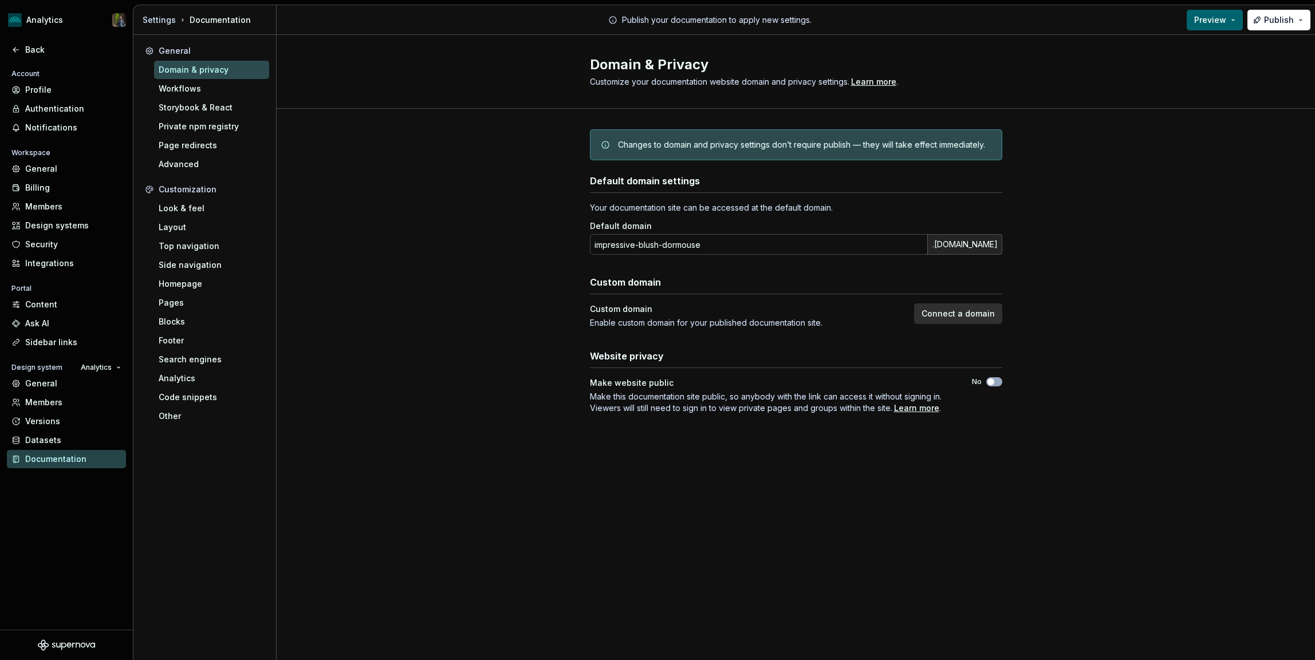
click at [571, 90] on div "Domain & Privacy Customize your documentation website domain and privacy settin…" at bounding box center [796, 72] width 1038 height 74
